Goal: Transaction & Acquisition: Purchase product/service

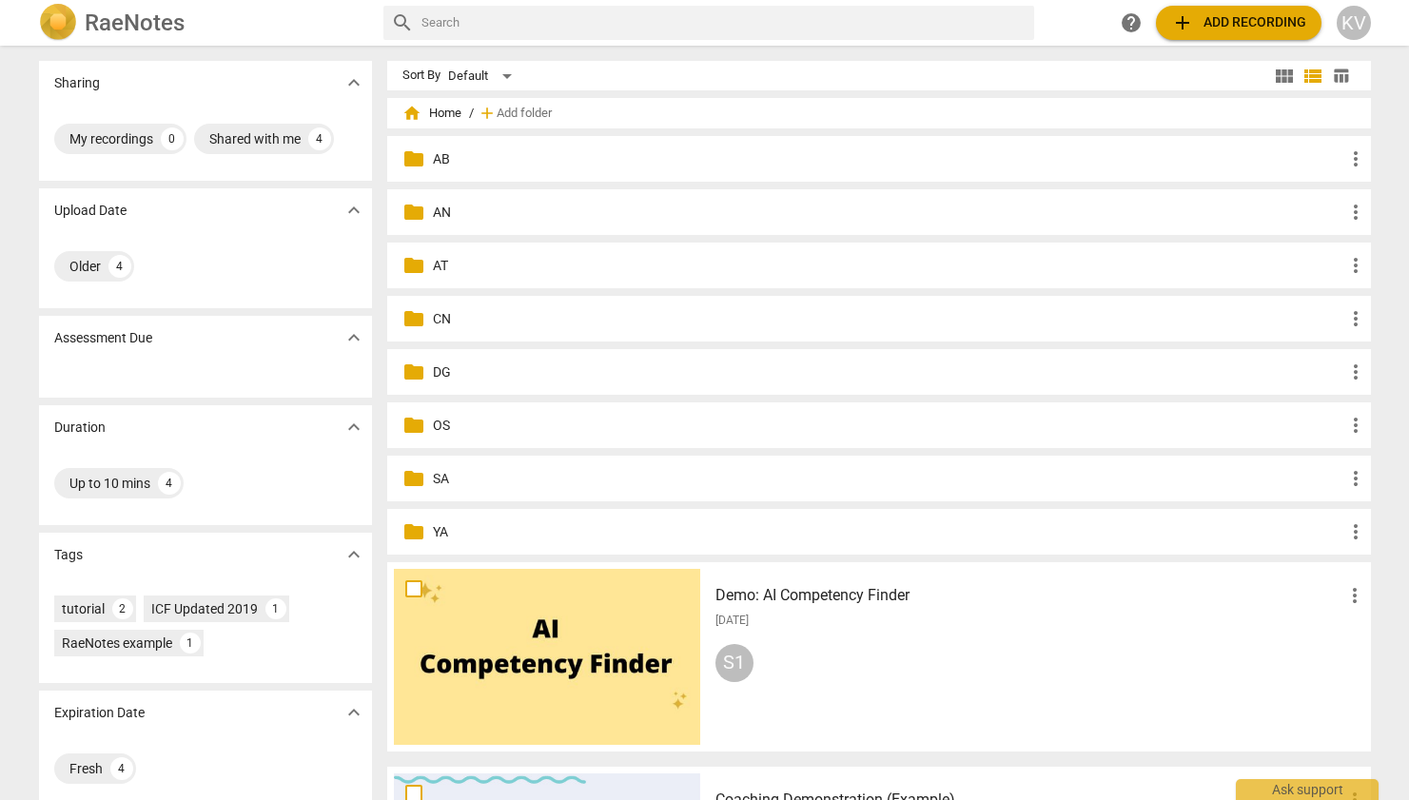
click at [422, 430] on div "folder OS more_vert" at bounding box center [879, 425] width 984 height 46
click at [440, 422] on p "OS" at bounding box center [888, 426] width 911 height 20
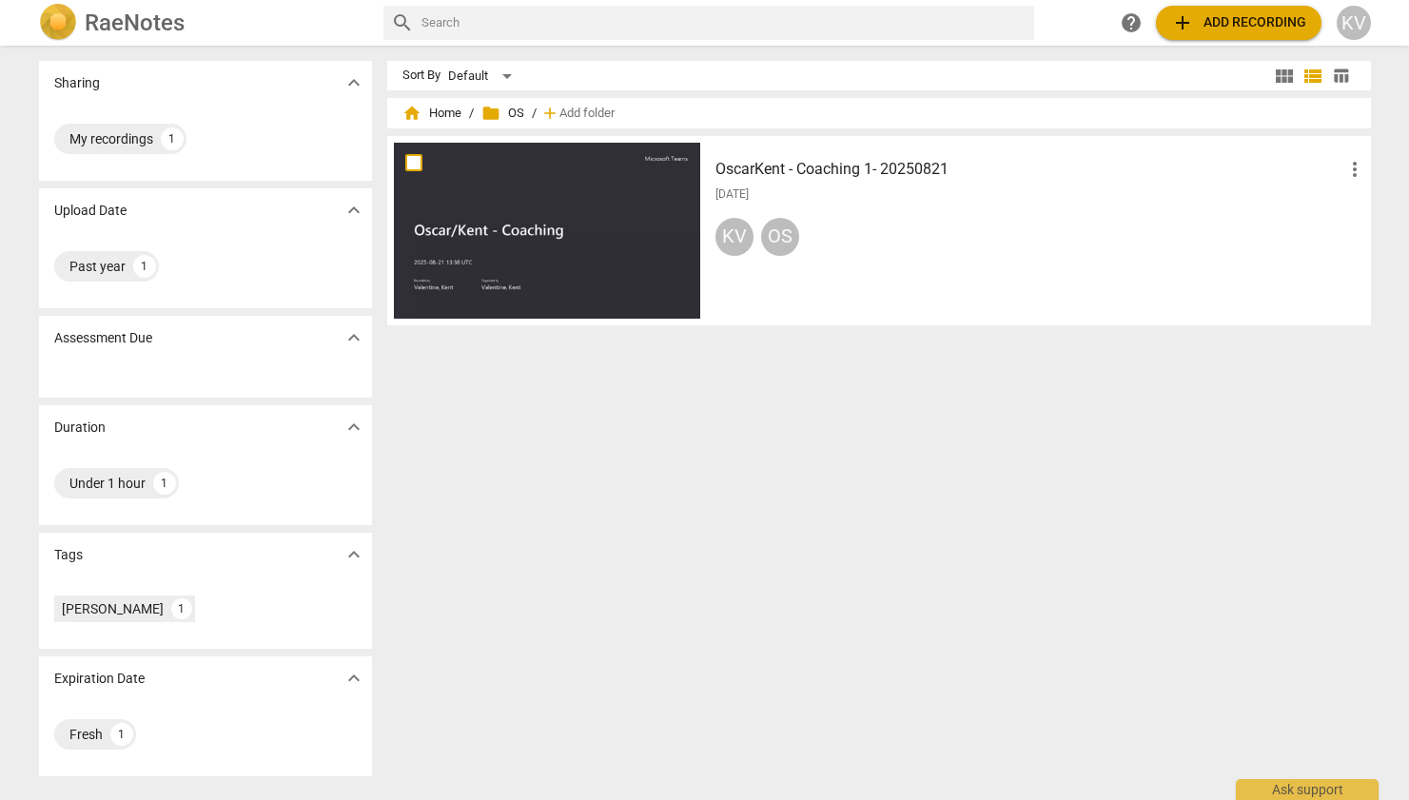
click at [1240, 30] on span "add Add recording" at bounding box center [1238, 22] width 135 height 23
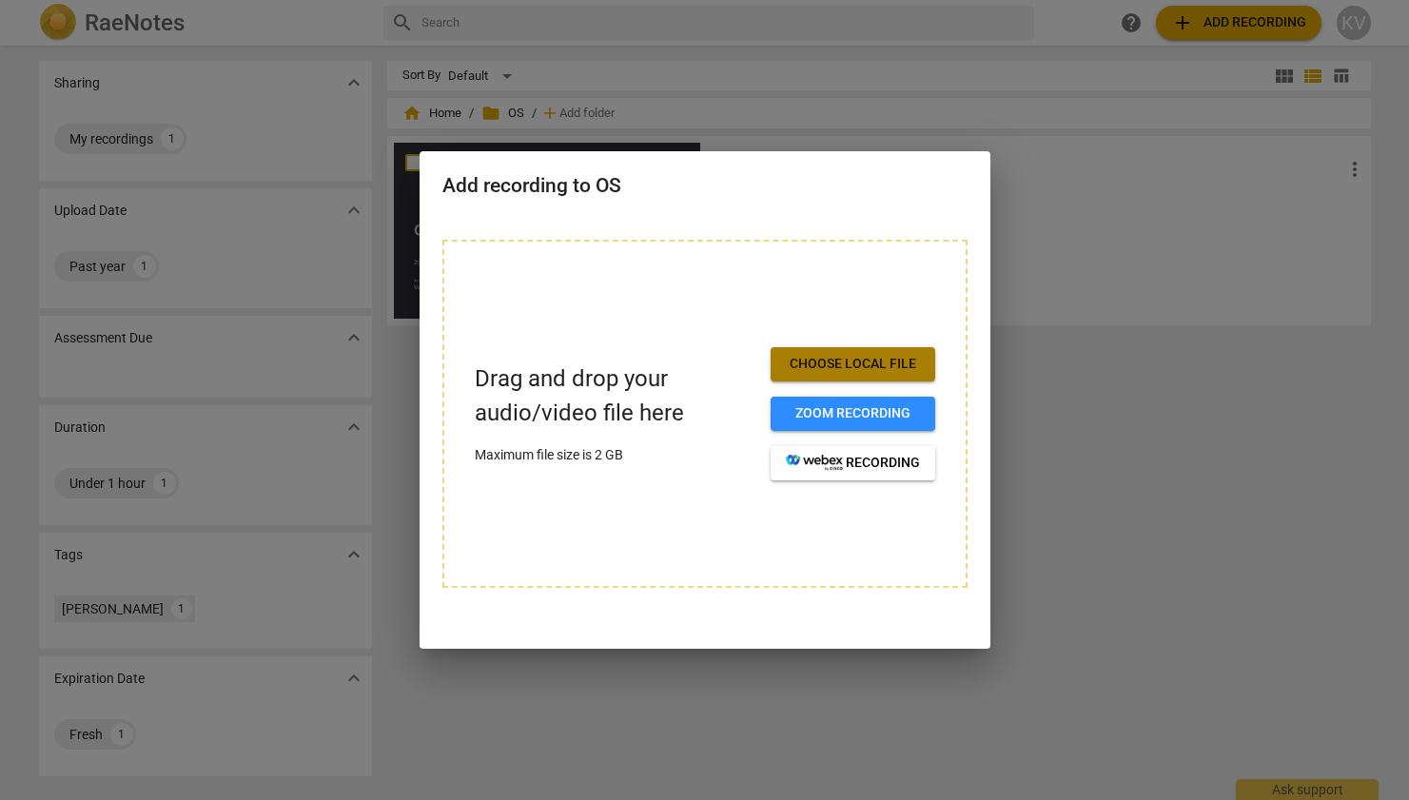
click at [849, 364] on span "Choose local file" at bounding box center [853, 364] width 134 height 19
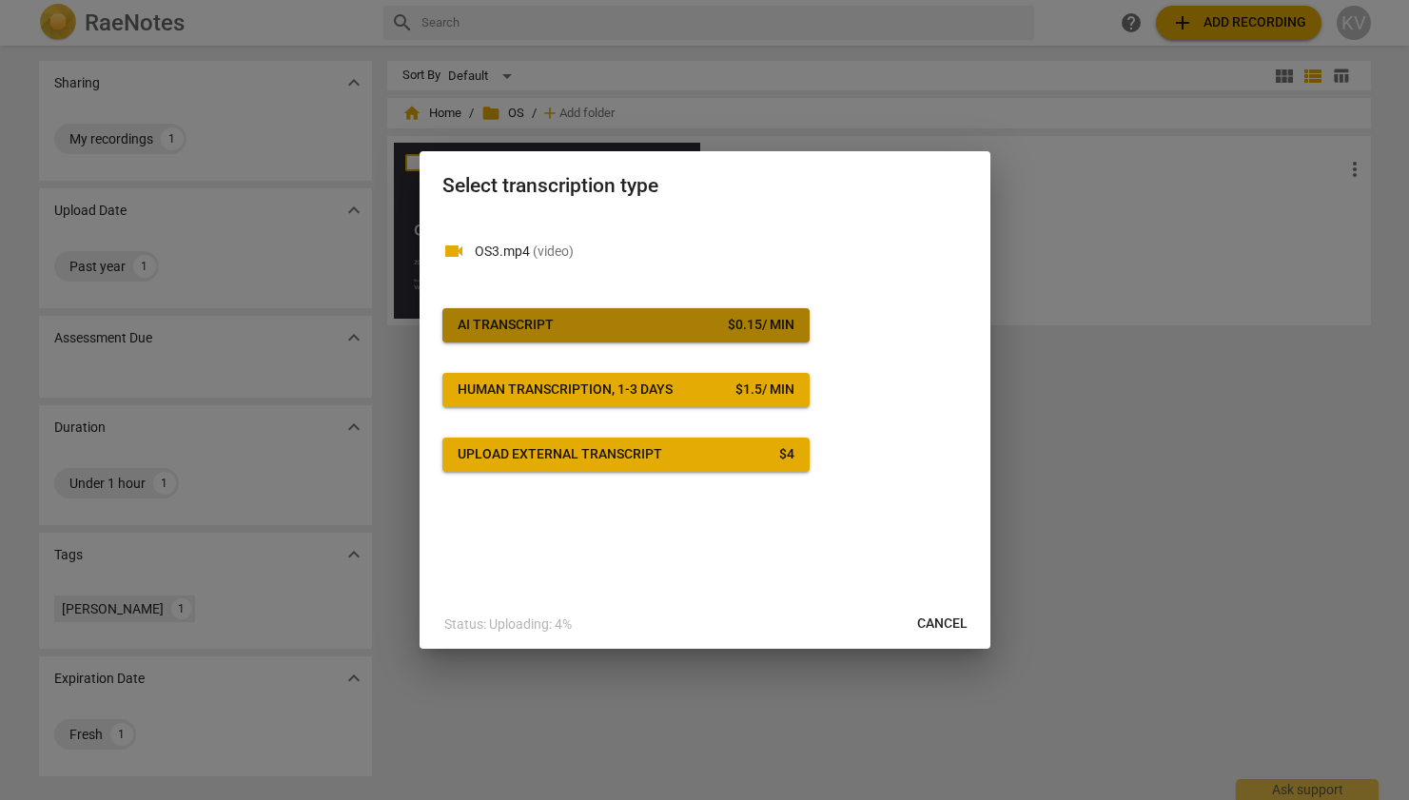
click at [624, 311] on button "AI Transcript $ 0.15 / min" at bounding box center [625, 325] width 367 height 34
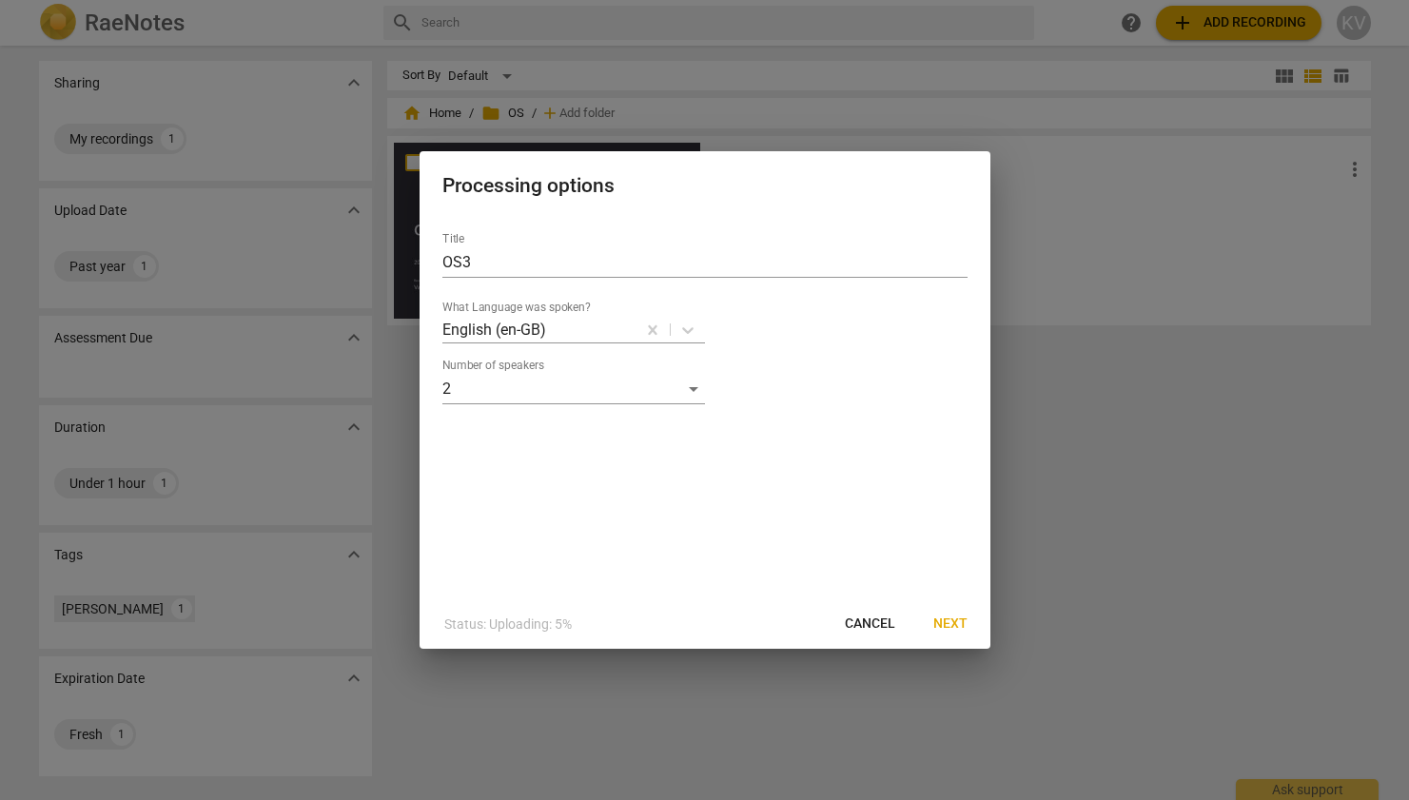
click at [953, 620] on span "Next" at bounding box center [950, 624] width 34 height 19
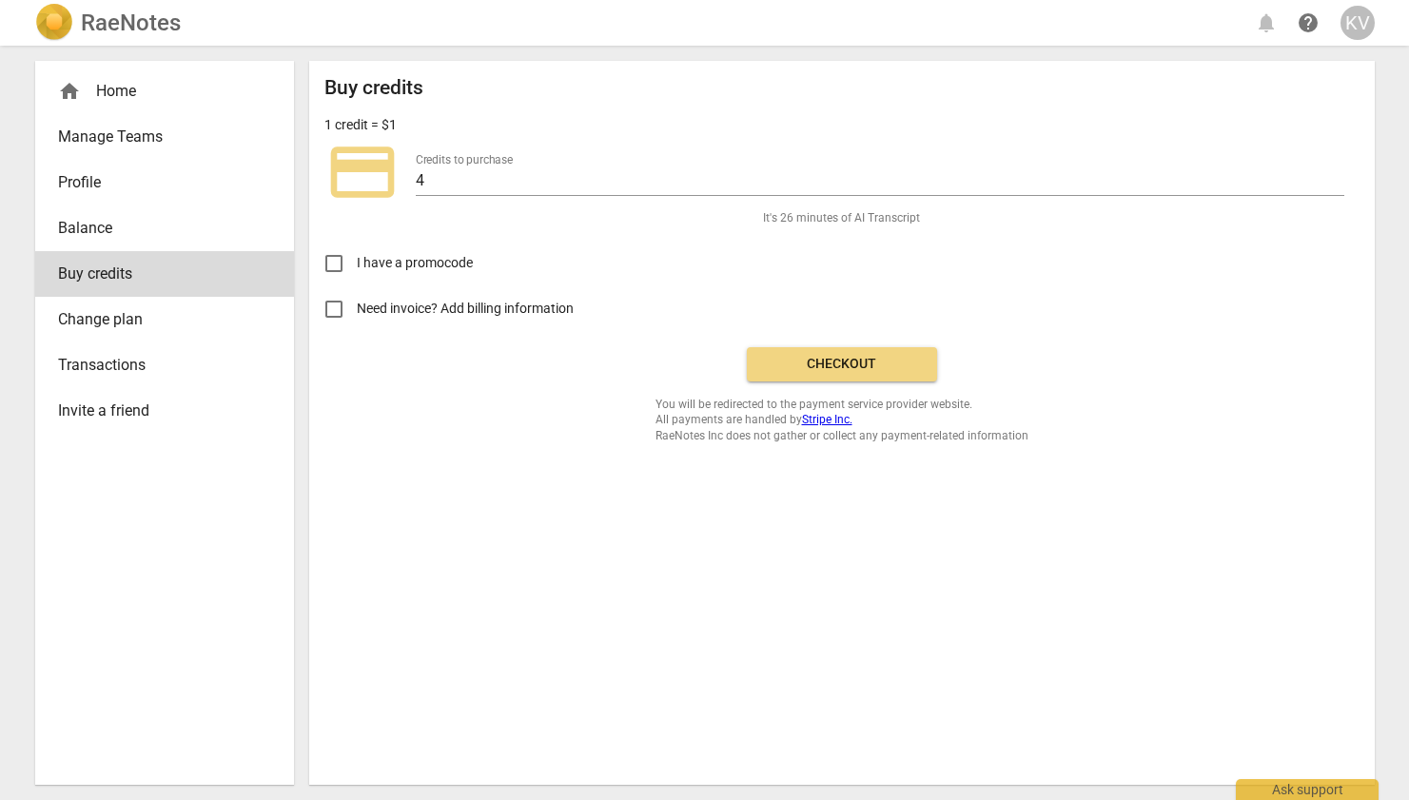
click at [883, 358] on span "Checkout" at bounding box center [842, 364] width 160 height 19
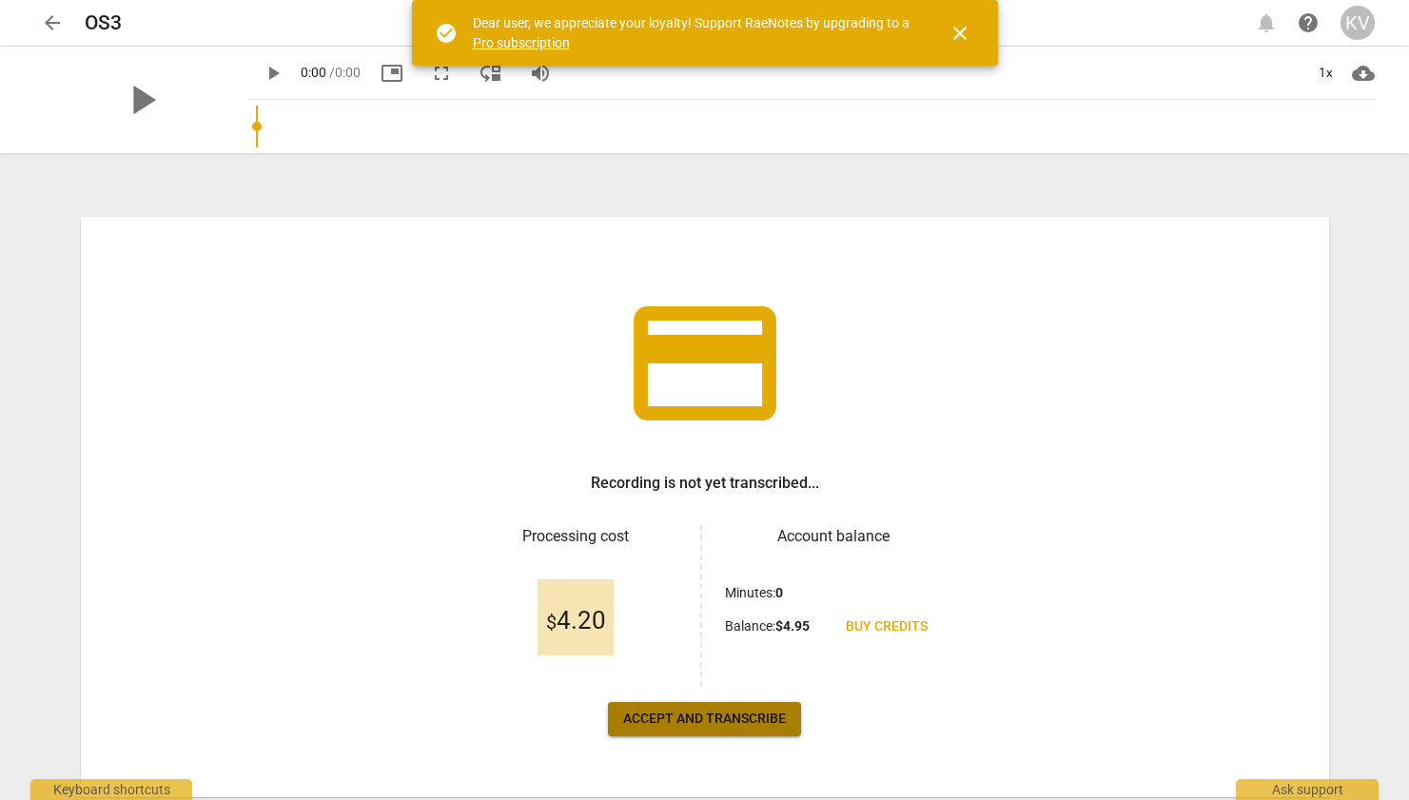
click at [690, 721] on span "Accept and transcribe" at bounding box center [704, 719] width 163 height 19
